Goal: Book appointment/travel/reservation

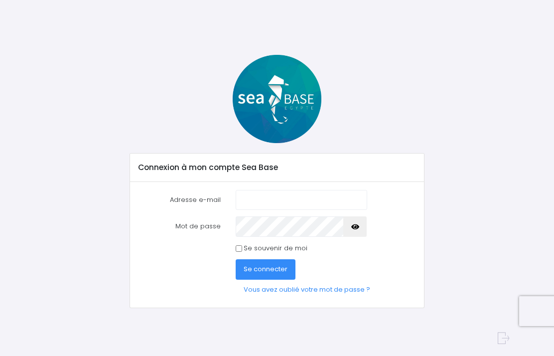
click at [298, 200] on input "Adresse e-mail" at bounding box center [301, 200] width 131 height 20
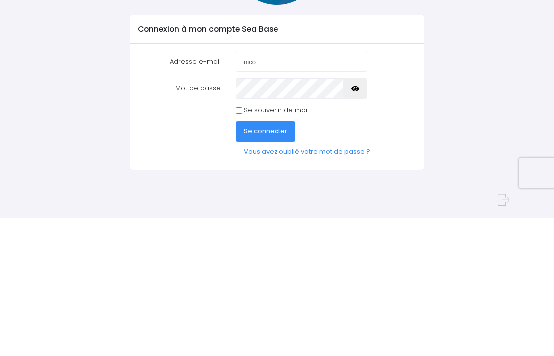
type input "nico.barroquin@orange.fr"
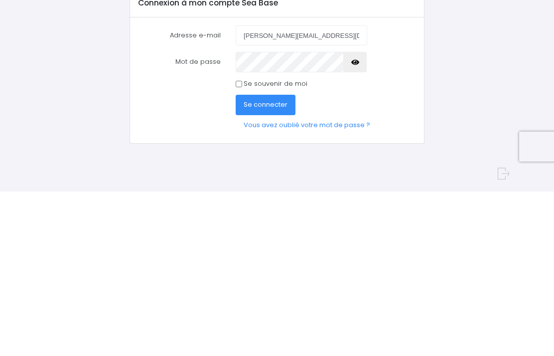
click at [242, 245] on input "Se souvenir de moi" at bounding box center [239, 248] width 6 height 6
checkbox input "true"
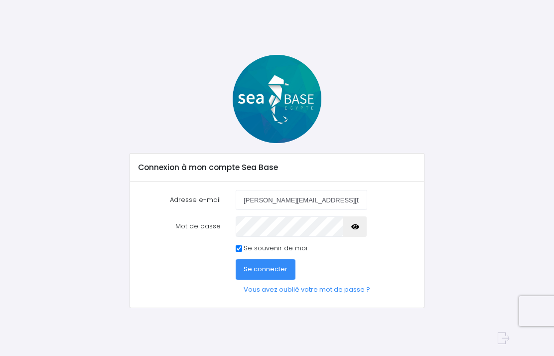
click at [279, 269] on span "Se connecter" at bounding box center [266, 268] width 44 height 9
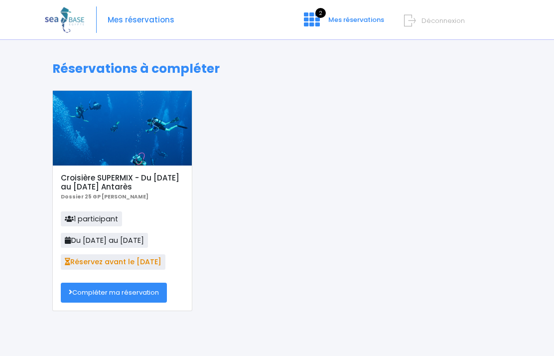
click at [149, 293] on link "Compléter ma réservation" at bounding box center [114, 292] width 106 height 20
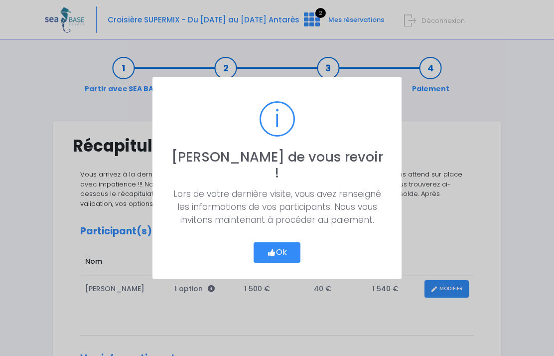
click at [286, 252] on button "Ok" at bounding box center [276, 252] width 47 height 21
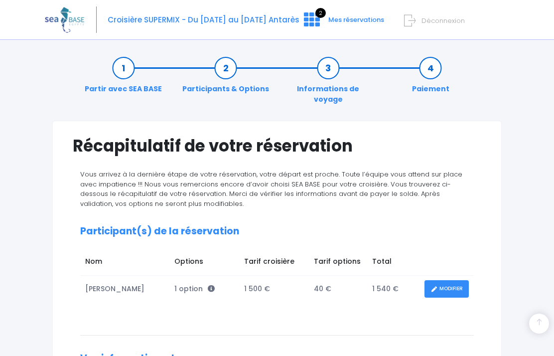
click at [192, 283] on span "1 option" at bounding box center [194, 288] width 40 height 10
click at [197, 283] on span "1 option" at bounding box center [194, 288] width 40 height 10
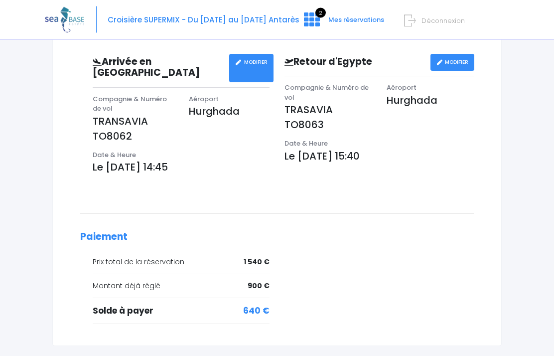
scroll to position [336, 0]
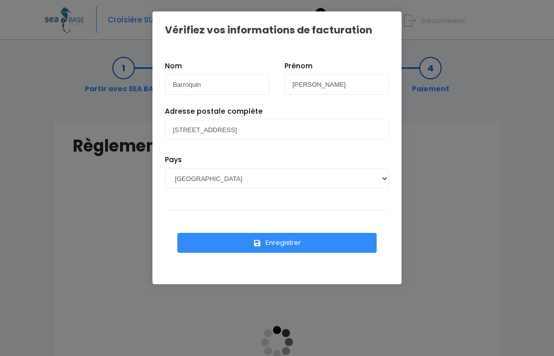
click at [293, 247] on button "Enregistrer" at bounding box center [276, 243] width 199 height 20
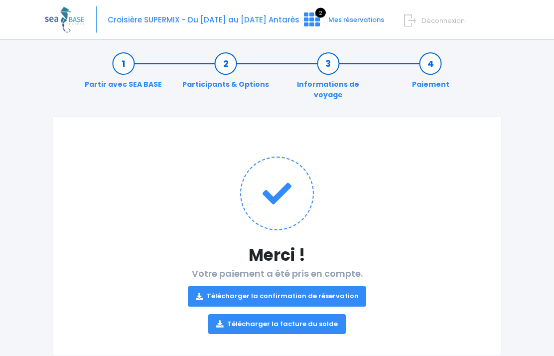
scroll to position [18, 0]
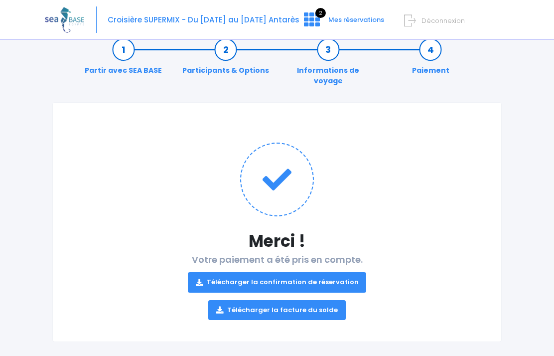
click at [294, 304] on link "Télécharger la facture du solde" at bounding box center [276, 310] width 137 height 20
click at [293, 272] on link "Télécharger la confirmation de réservation" at bounding box center [277, 282] width 179 height 20
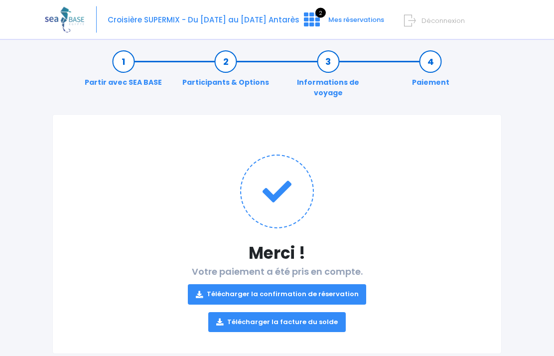
scroll to position [0, 0]
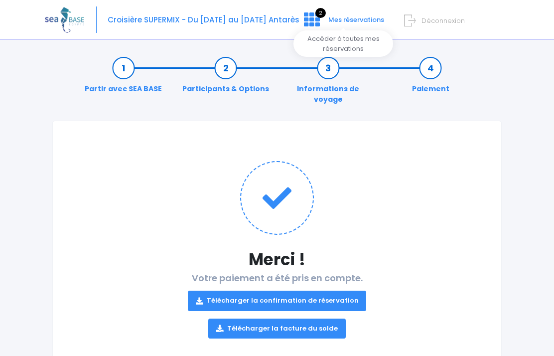
click at [315, 21] on icon at bounding box center [312, 19] width 16 height 16
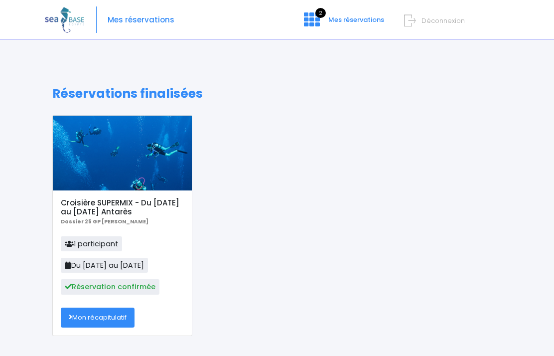
click at [133, 291] on span "Réservation confirmée" at bounding box center [110, 286] width 99 height 15
click at [116, 320] on link "Mon récapitulatif" at bounding box center [98, 317] width 74 height 20
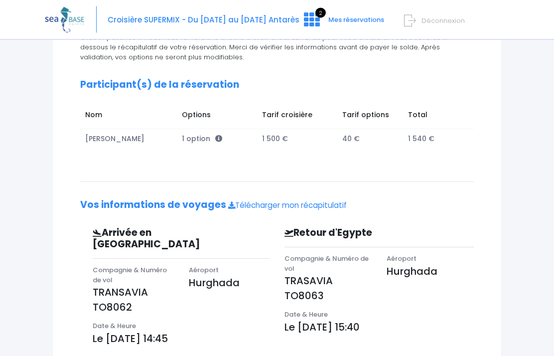
scroll to position [211, 0]
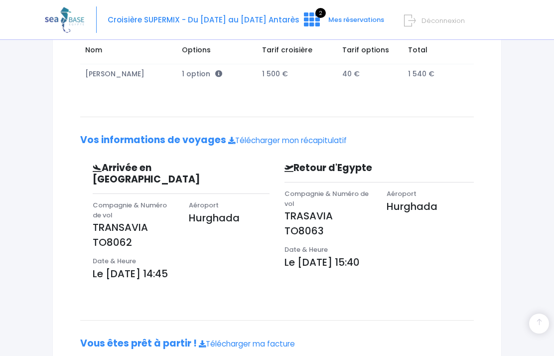
click at [525, 120] on div "Notre plateforme de réservation n'est pas compatible avec votre appareil. Veuil…" at bounding box center [277, 104] width 554 height 631
click at [461, 134] on h2 "Vos informations de voyages Télécharger mon récapitulatif" at bounding box center [276, 139] width 393 height 11
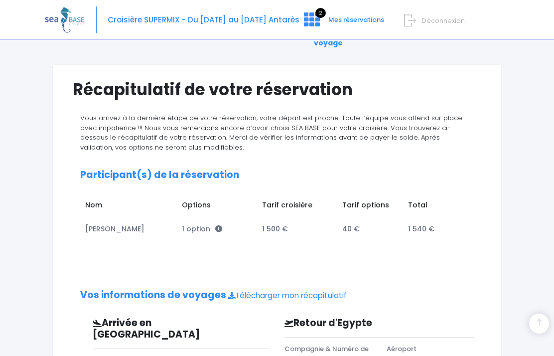
scroll to position [0, 0]
